Goal: Find specific page/section: Find specific page/section

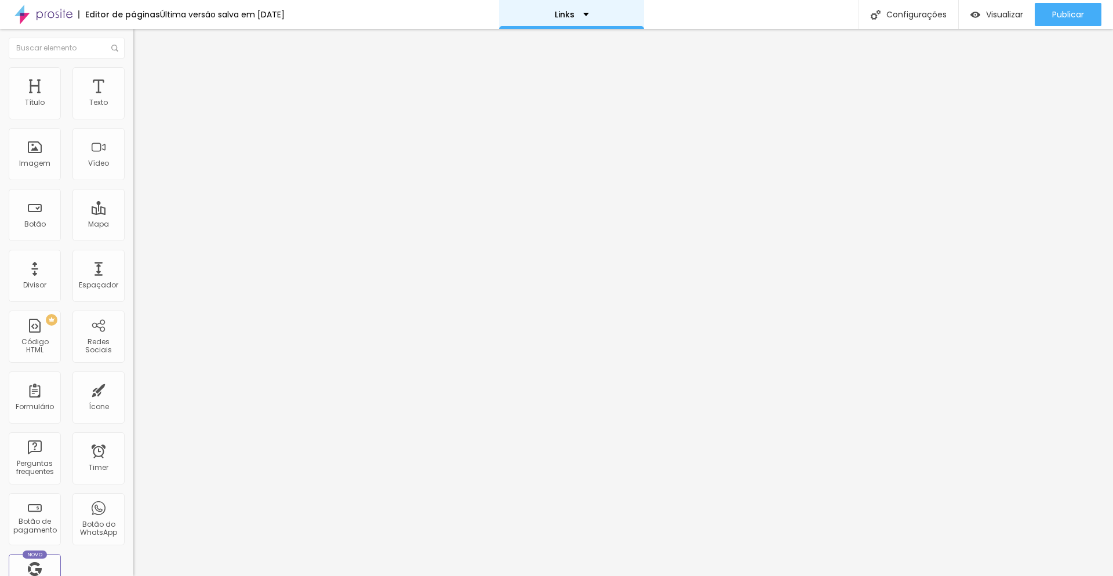
click at [596, 12] on div "Links" at bounding box center [571, 14] width 145 height 29
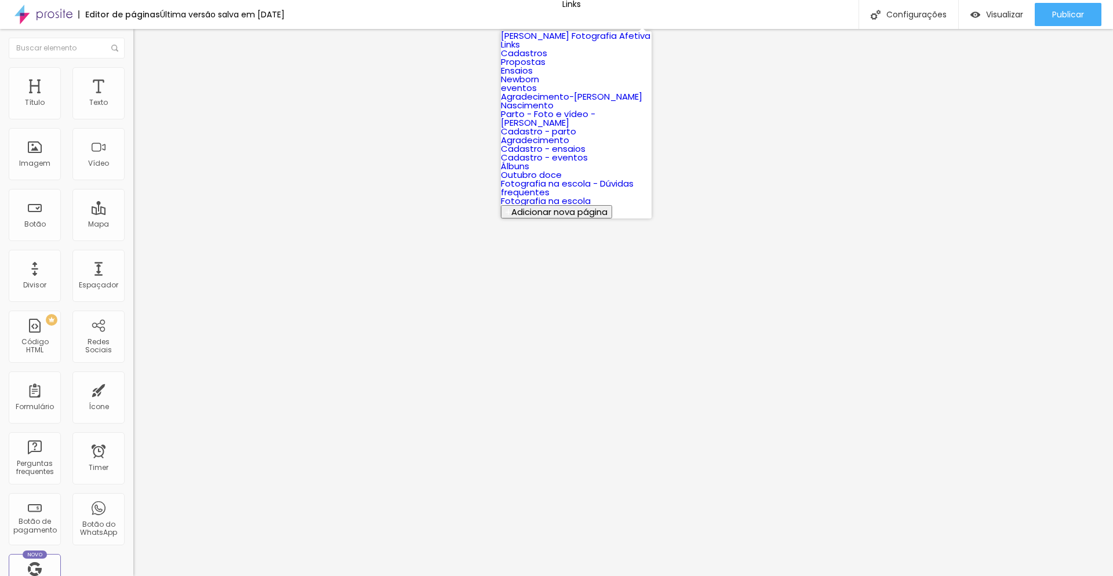
scroll to position [0, 1]
click at [520, 50] on link "Links" at bounding box center [510, 44] width 19 height 12
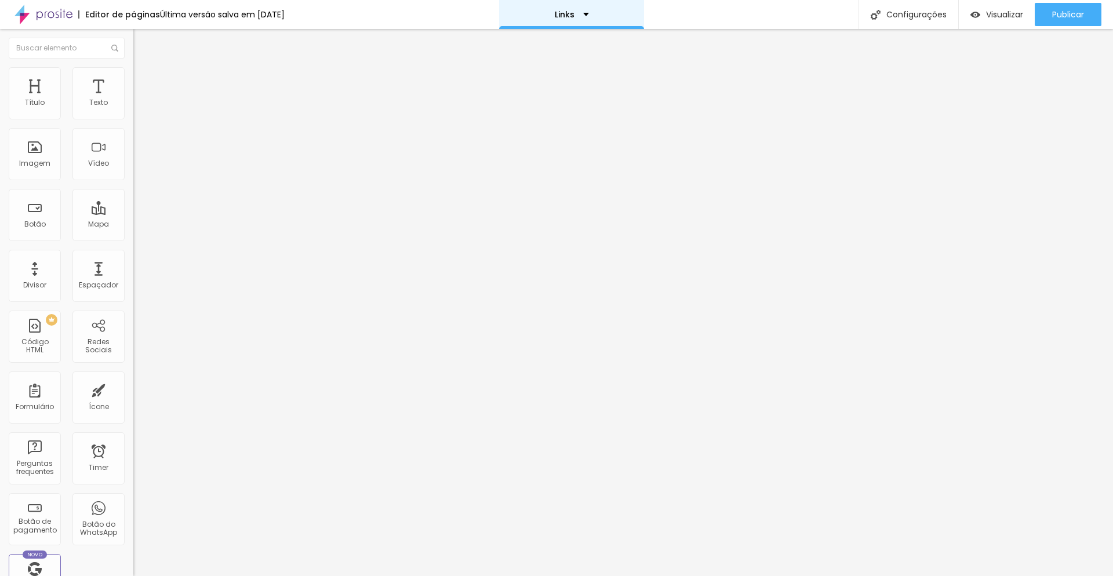
click at [574, 12] on p "Links" at bounding box center [565, 14] width 20 height 8
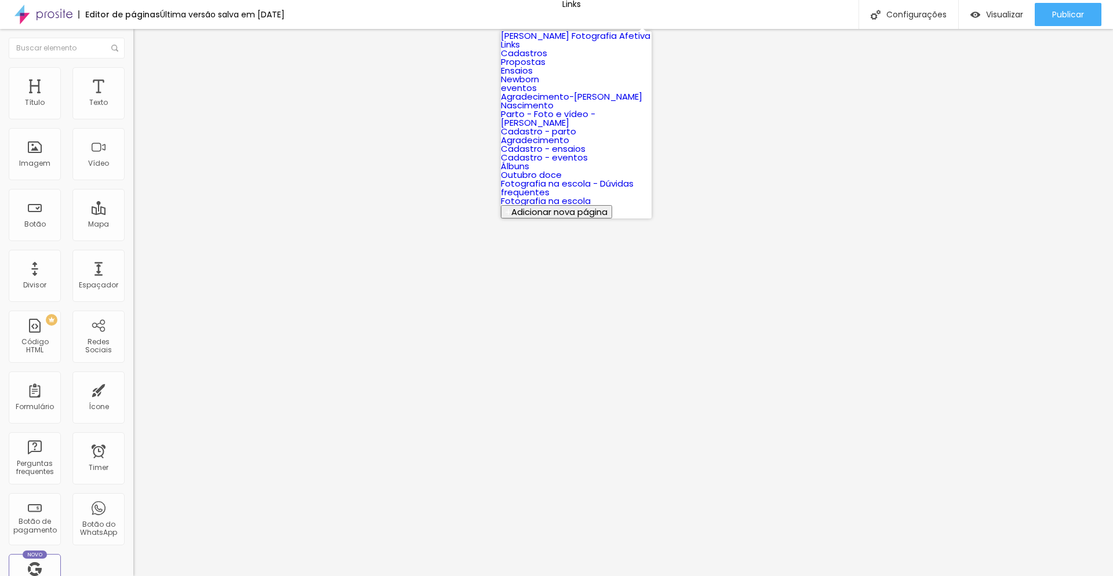
click at [545, 68] on link "Propostas" at bounding box center [523, 62] width 45 height 12
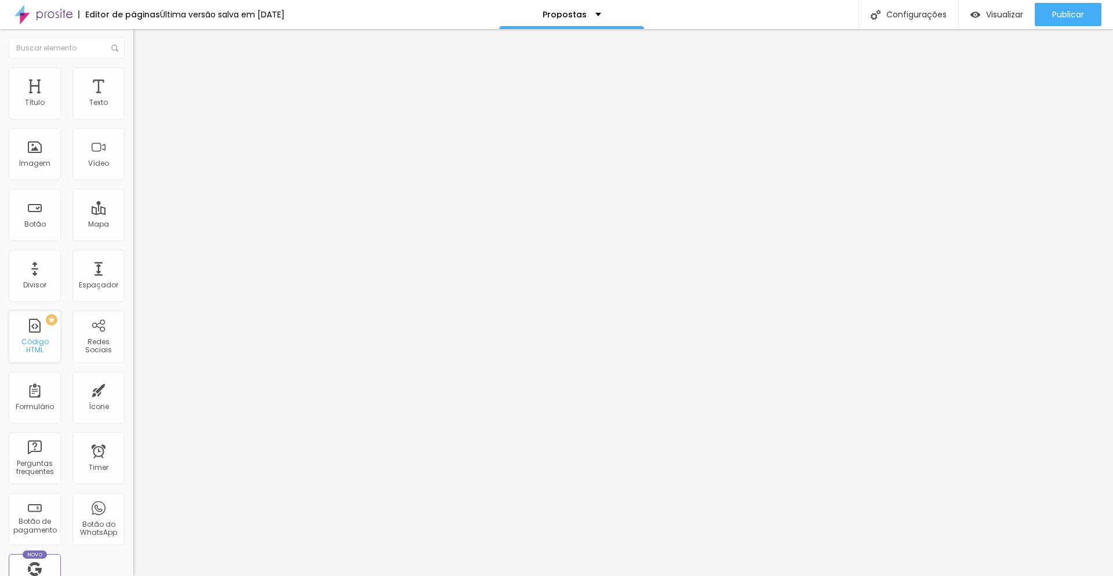
click at [41, 348] on div "Código HTML" at bounding box center [35, 346] width 46 height 17
click at [39, 340] on div "PREMIUM Código HTML" at bounding box center [35, 337] width 52 height 52
